Goal: Information Seeking & Learning: Learn about a topic

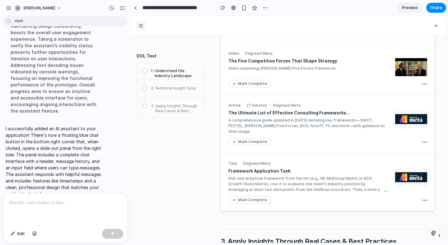
scroll to position [121, 0]
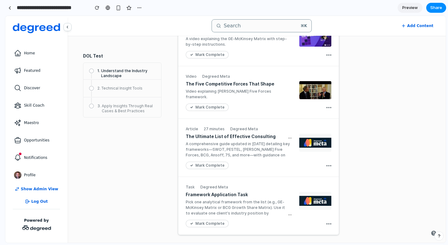
drag, startPoint x: 139, startPoint y: 111, endPoint x: 0, endPoint y: 117, distance: 139.4
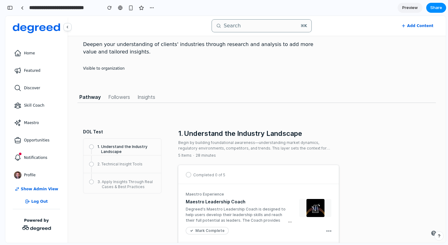
scroll to position [0, 0]
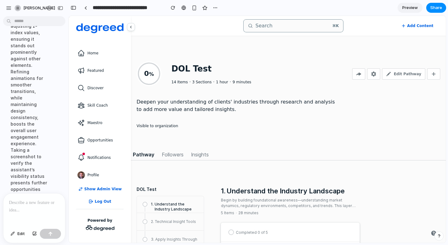
click at [31, 206] on div at bounding box center [34, 210] width 62 height 33
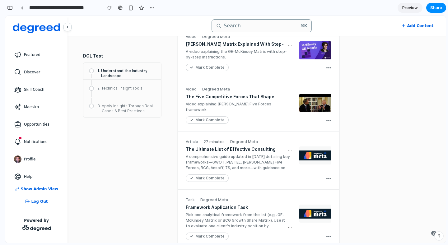
scroll to position [707, 0]
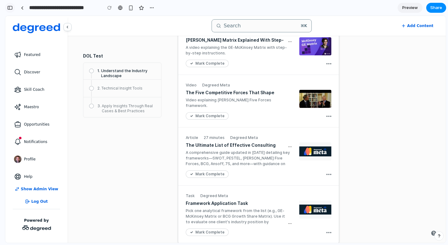
click at [11, 10] on div "button" at bounding box center [10, 8] width 6 height 4
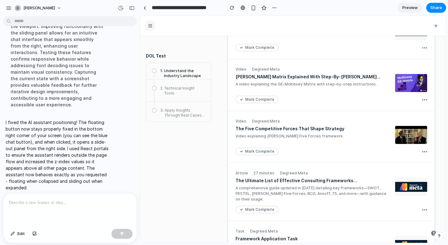
scroll to position [900, 0]
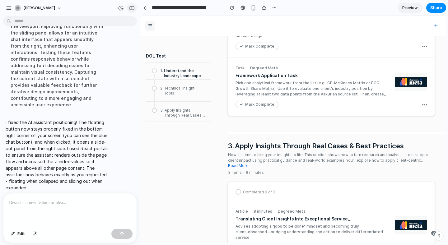
click at [130, 9] on div "button" at bounding box center [132, 8] width 6 height 4
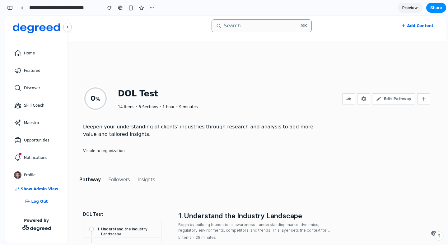
scroll to position [0, 0]
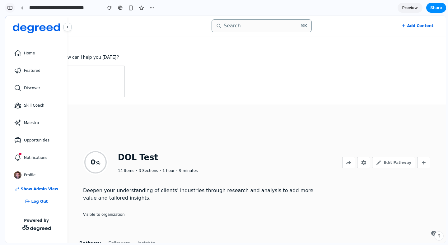
click at [11, 8] on div "button" at bounding box center [10, 8] width 6 height 4
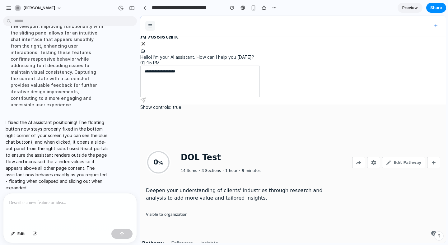
click at [66, 200] on p at bounding box center [69, 202] width 120 height 7
click at [144, 43] on icon "Close AI Assistant" at bounding box center [143, 43] width 3 height 3
click at [144, 45] on icon "Close AI Assistant" at bounding box center [143, 44] width 6 height 6
click at [114, 200] on p "**********" at bounding box center [69, 202] width 120 height 7
click at [121, 233] on div "button" at bounding box center [122, 234] width 4 height 4
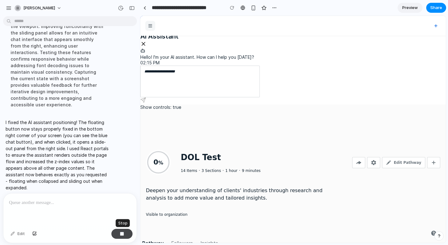
scroll to position [280, 0]
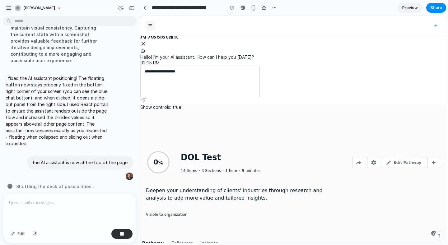
click at [9, 8] on div "button" at bounding box center [9, 8] width 6 height 6
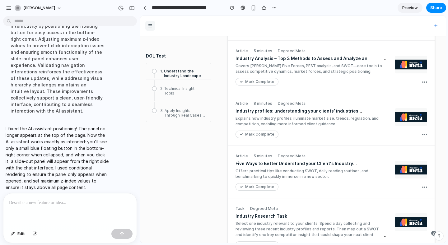
scroll to position [0, 0]
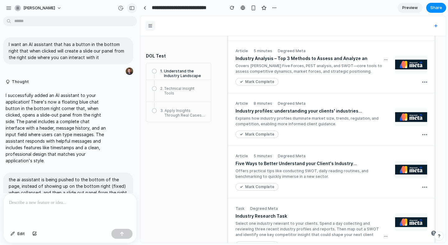
click at [131, 7] on div "button" at bounding box center [132, 8] width 6 height 4
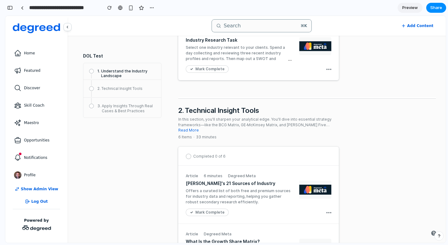
scroll to position [536, 0]
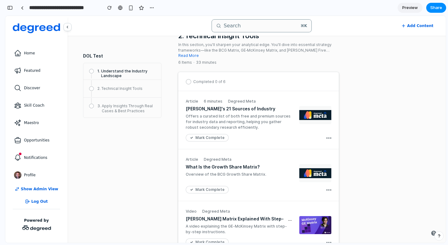
click at [438, 238] on div "button" at bounding box center [439, 236] width 4 height 4
click at [410, 170] on li "Technical Insight Tools In this section, you'll sharpen your analytical edge. Y…" at bounding box center [302, 240] width 258 height 418
click at [438, 239] on div "button" at bounding box center [439, 236] width 5 height 7
click at [432, 234] on df-icon "clear" at bounding box center [434, 233] width 5 height 5
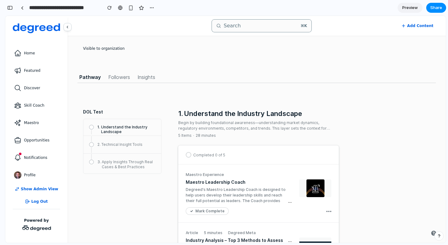
scroll to position [0, 0]
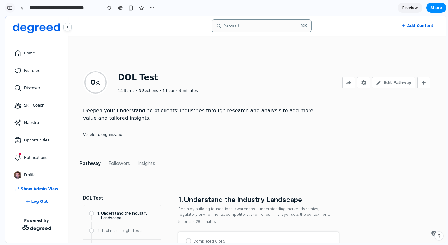
click at [9, 7] on div "button" at bounding box center [10, 8] width 6 height 4
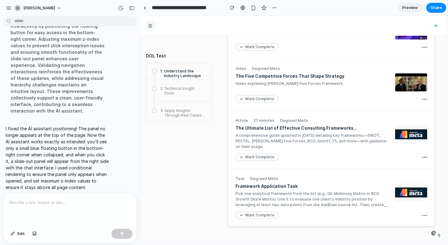
scroll to position [456, 0]
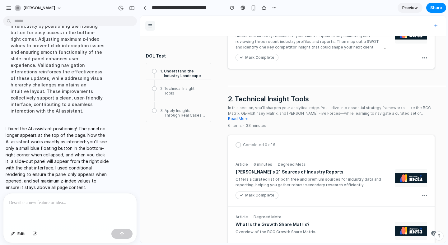
click at [55, 207] on div at bounding box center [69, 210] width 133 height 33
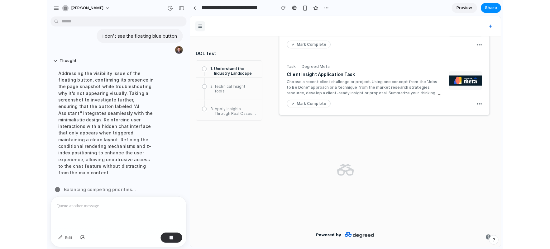
scroll to position [398, 0]
